Goal: Task Accomplishment & Management: Use online tool/utility

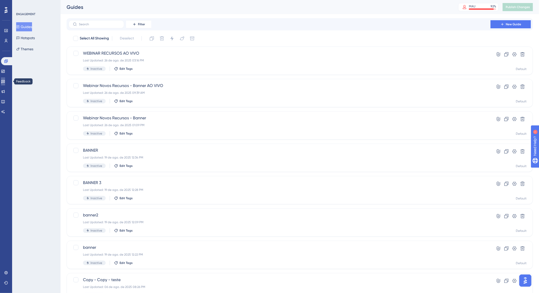
click at [5, 77] on link at bounding box center [3, 81] width 4 height 8
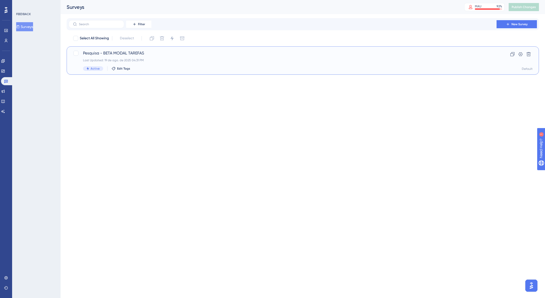
click at [248, 58] on div "Pesquisa - BETA MODAL TAREFAS Last Updated: 19 de ago. de 2025 04:31 PM Active …" at bounding box center [282, 60] width 399 height 21
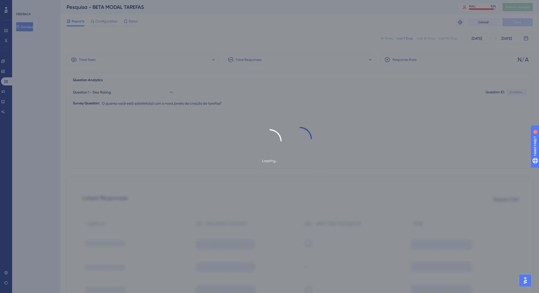
click at [389, 39] on div "Loading..." at bounding box center [269, 146] width 539 height 293
click at [388, 40] on div "Loading..." at bounding box center [269, 146] width 539 height 293
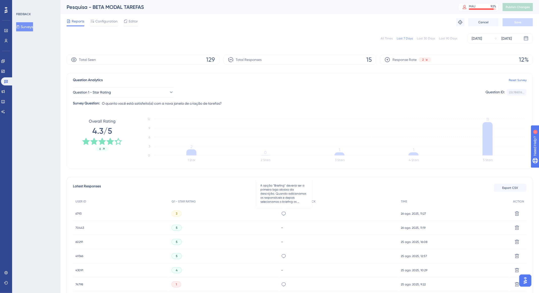
click at [285, 213] on icon at bounding box center [283, 213] width 5 height 5
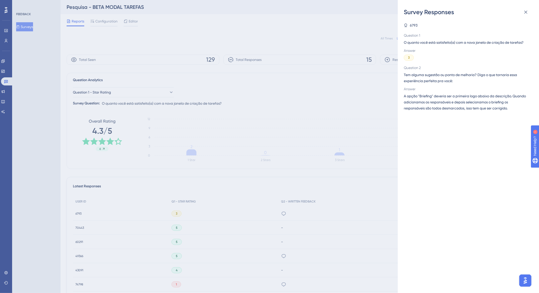
click at [89, 219] on div "Survey Responses 6793 Question 1 O quanto você está satisfeito(a) com a nova ja…" at bounding box center [269, 146] width 539 height 293
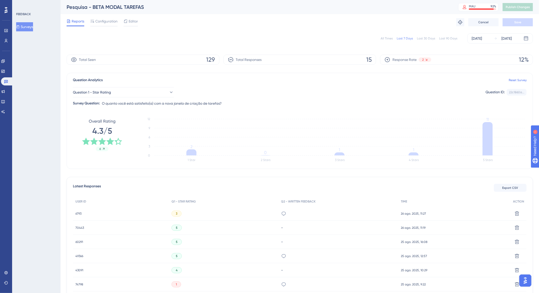
click at [81, 213] on span "6793" at bounding box center [78, 213] width 6 height 4
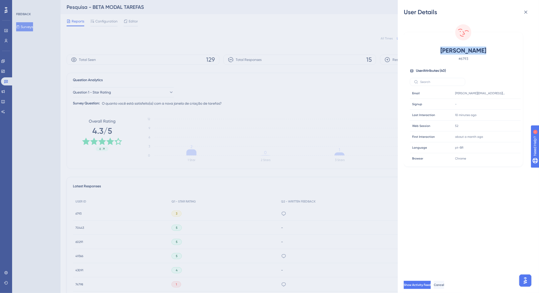
drag, startPoint x: 444, startPoint y: 49, endPoint x: 490, endPoint y: 50, distance: 47.0
click at [490, 50] on span "[PERSON_NAME]" at bounding box center [463, 50] width 89 height 8
copy span "[PERSON_NAME]"
